Goal: Task Accomplishment & Management: Use online tool/utility

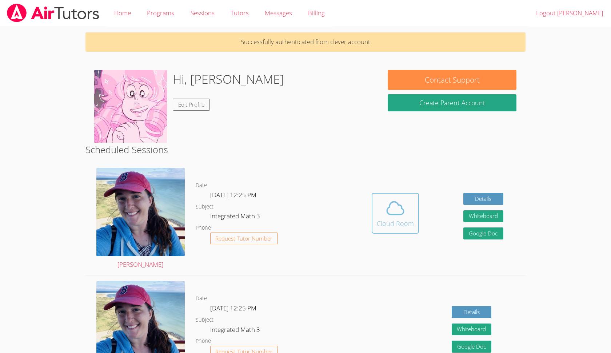
click at [387, 225] on div "Cloud Room" at bounding box center [395, 223] width 37 height 10
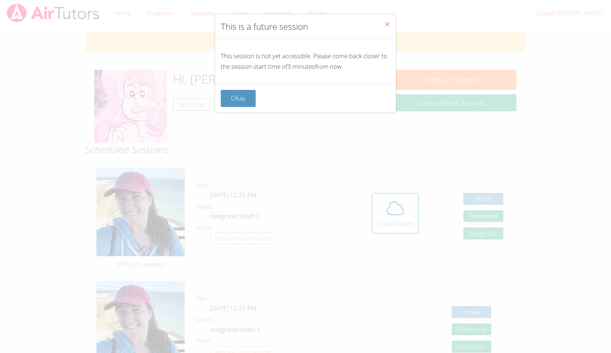
click at [385, 25] on icon "Close" at bounding box center [387, 24] width 6 height 6
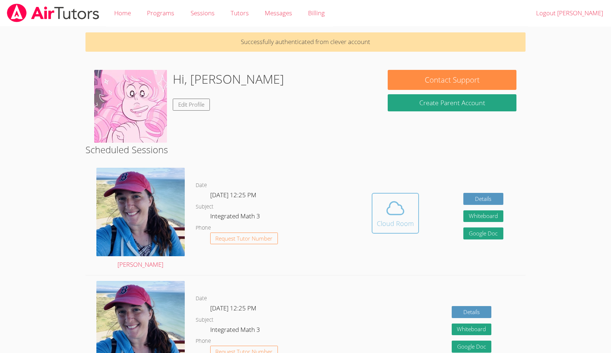
click at [386, 208] on icon at bounding box center [395, 208] width 20 height 20
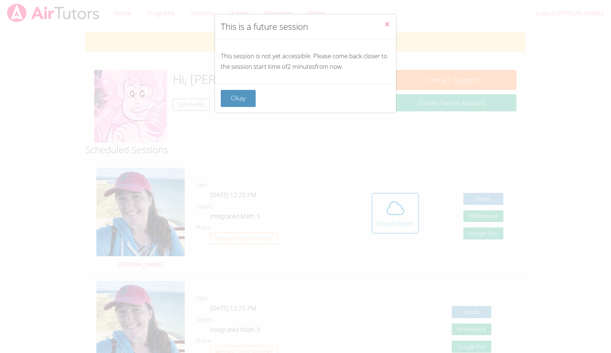
click at [389, 19] on button "Close" at bounding box center [387, 25] width 18 height 22
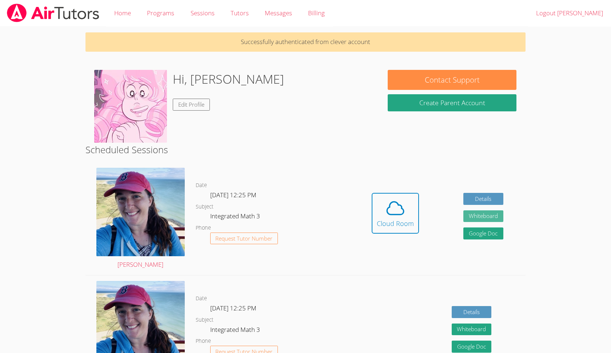
click at [486, 216] on button "Whiteboard" at bounding box center [483, 216] width 40 height 12
click at [395, 219] on div "Cloud Room" at bounding box center [395, 223] width 37 height 10
click at [579, 8] on link "Logout [PERSON_NAME]" at bounding box center [569, 13] width 83 height 27
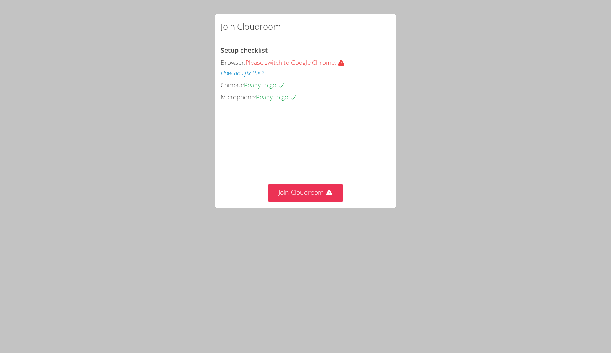
click at [314, 163] on video at bounding box center [275, 135] width 109 height 55
click at [288, 201] on button "Join Cloudroom" at bounding box center [305, 193] width 75 height 18
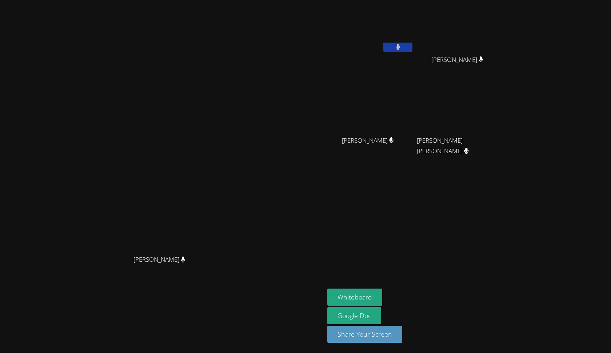
click at [390, 50] on button at bounding box center [397, 47] width 29 height 9
click at [382, 293] on button "Whiteboard" at bounding box center [354, 296] width 55 height 17
click at [412, 44] on button at bounding box center [397, 47] width 29 height 9
click at [412, 48] on button at bounding box center [397, 47] width 29 height 9
click at [412, 49] on button at bounding box center [397, 47] width 29 height 9
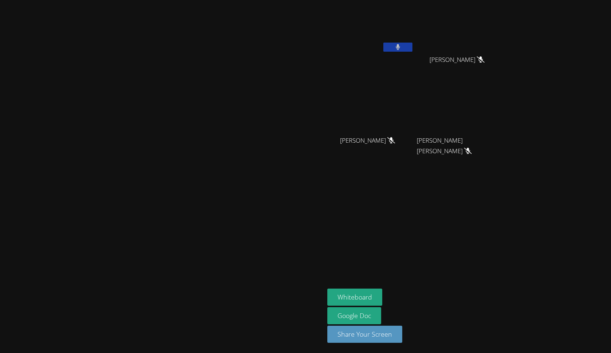
click at [400, 47] on icon at bounding box center [398, 47] width 4 height 6
click at [401, 44] on icon at bounding box center [398, 47] width 8 height 6
click at [400, 48] on icon at bounding box center [398, 47] width 5 height 6
